Goal: Task Accomplishment & Management: Manage account settings

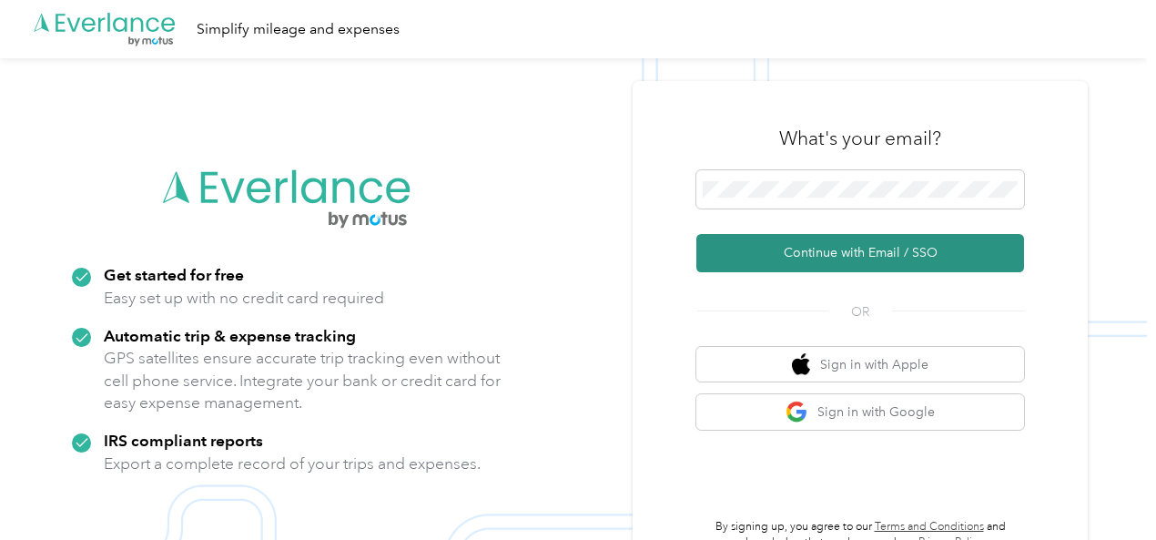
click at [859, 250] on button "Continue with Email / SSO" at bounding box center [860, 253] width 328 height 38
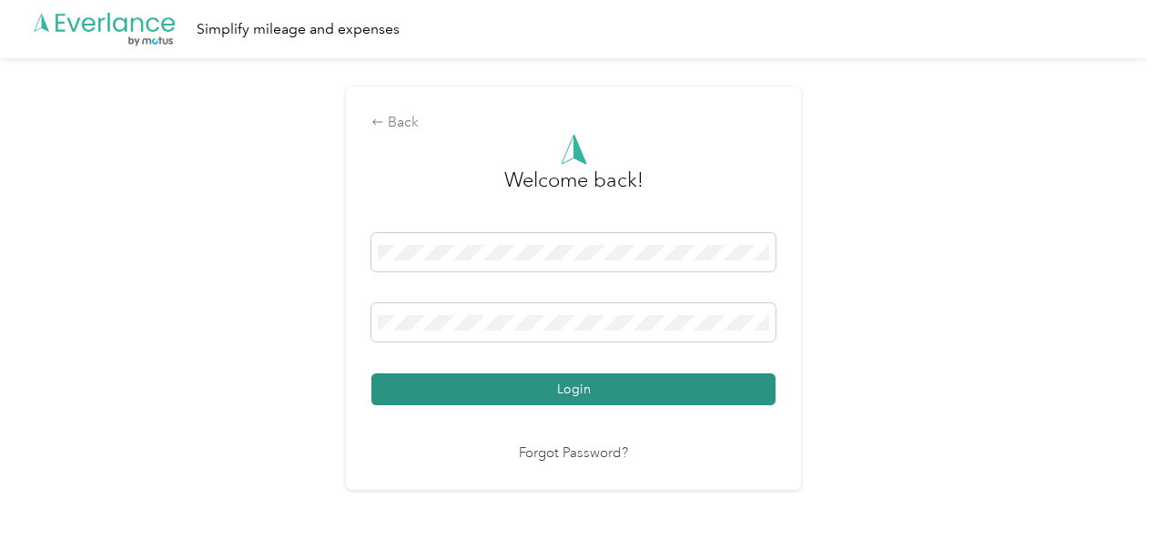
click at [571, 388] on button "Login" at bounding box center [573, 389] width 404 height 32
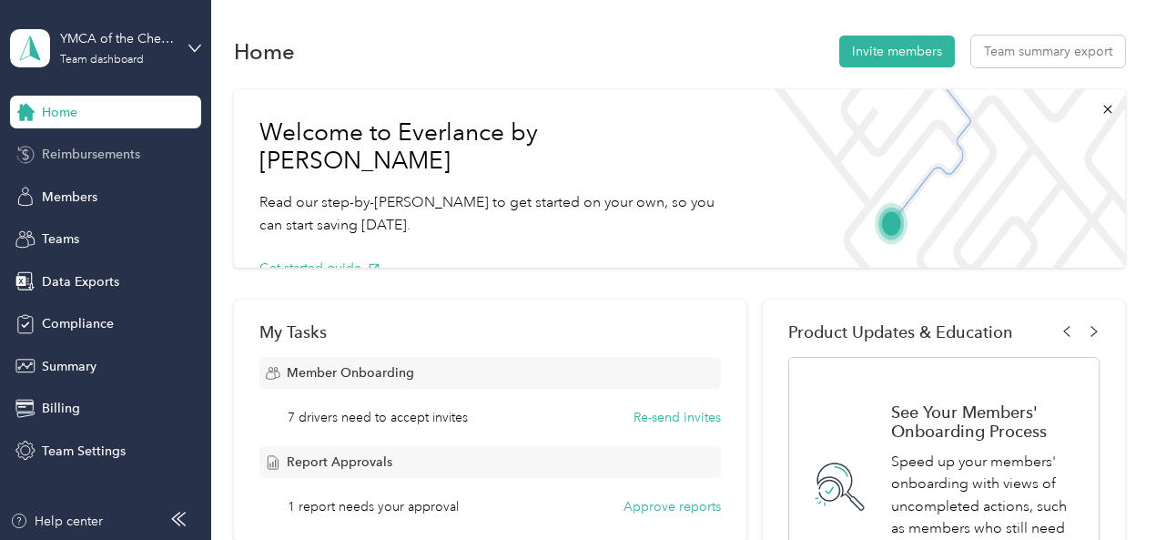
click at [127, 154] on span "Reimbursements" at bounding box center [91, 154] width 98 height 19
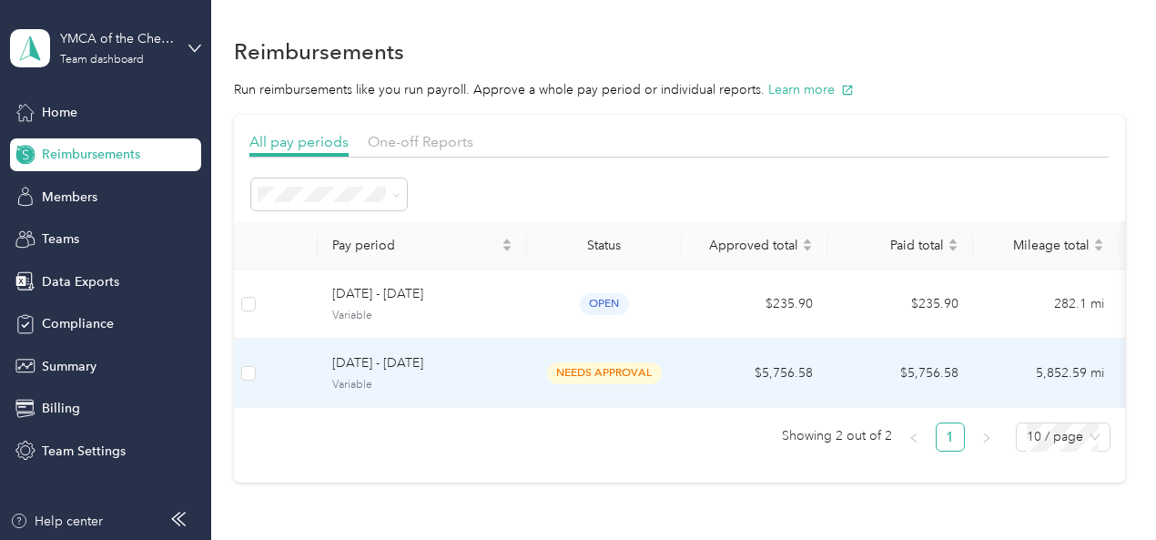
click at [407, 365] on span "[DATE] - [DATE]" at bounding box center [422, 363] width 180 height 20
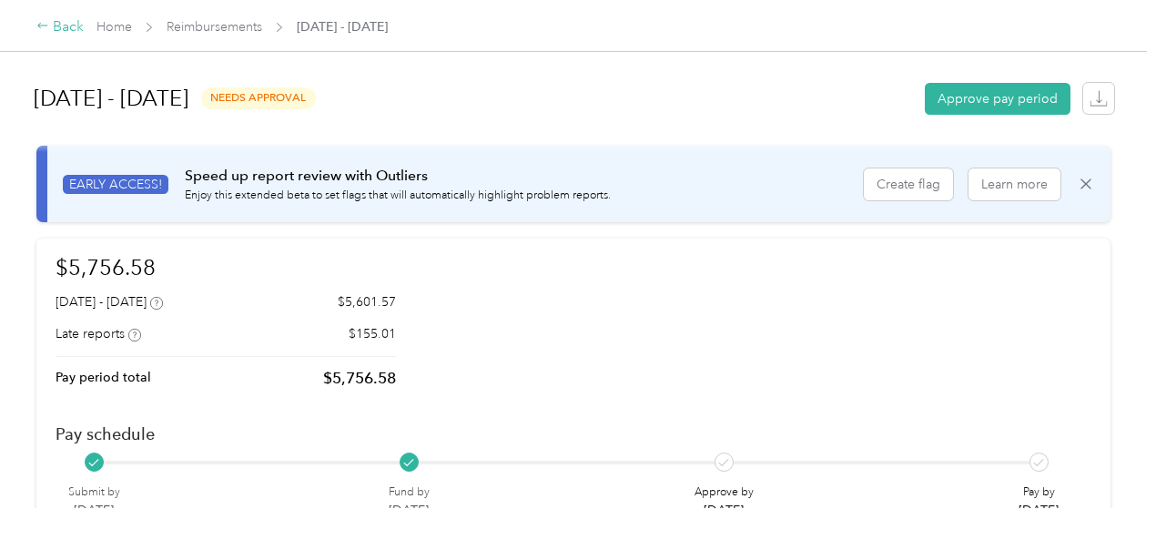
click at [51, 27] on div "Back" at bounding box center [59, 27] width 47 height 22
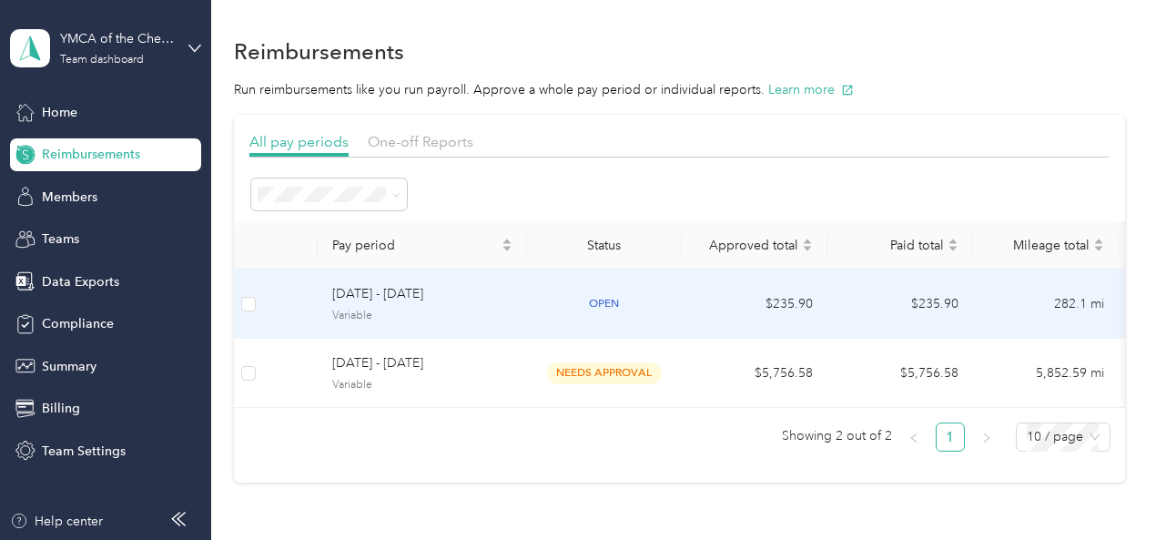
click at [472, 297] on span "[DATE] - [DATE]" at bounding box center [422, 294] width 180 height 20
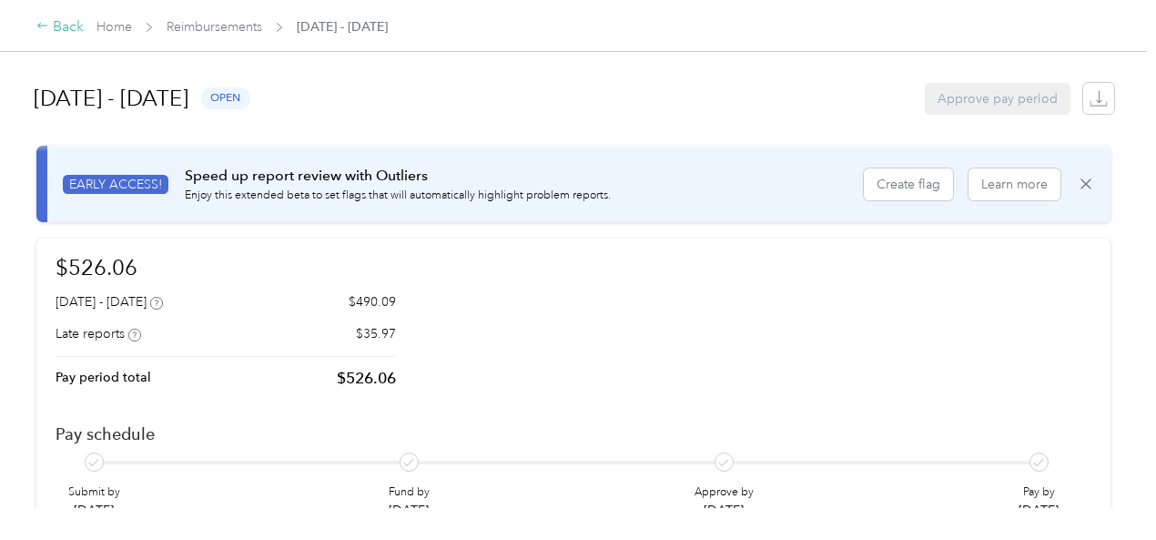
click at [39, 25] on icon at bounding box center [42, 25] width 13 height 13
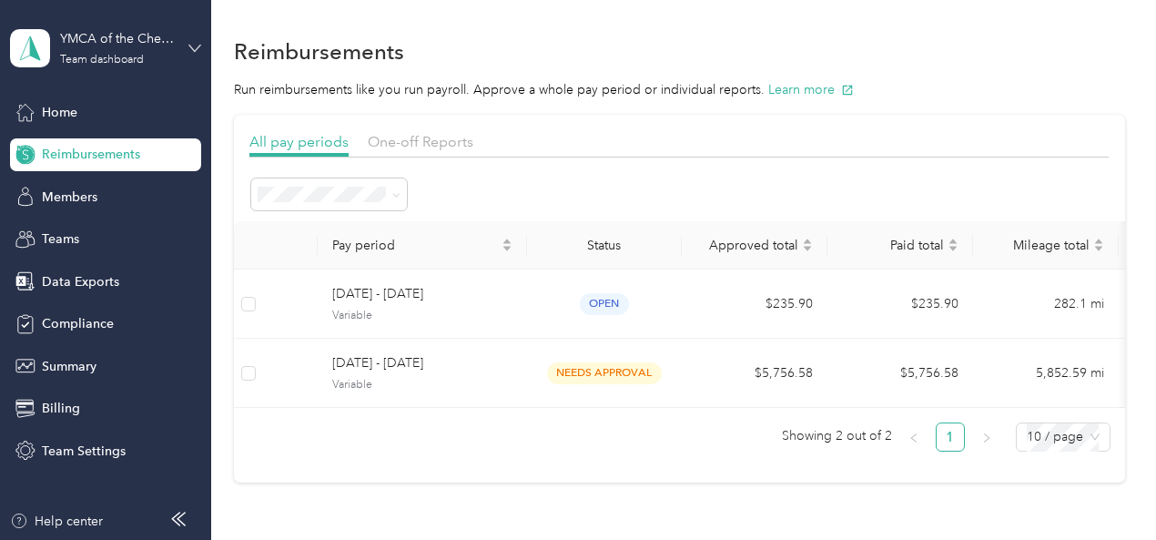
click at [196, 43] on icon at bounding box center [194, 48] width 13 height 13
click at [67, 228] on div "Log out" at bounding box center [61, 232] width 70 height 19
